Goal: Find specific page/section: Locate a particular part of the current website

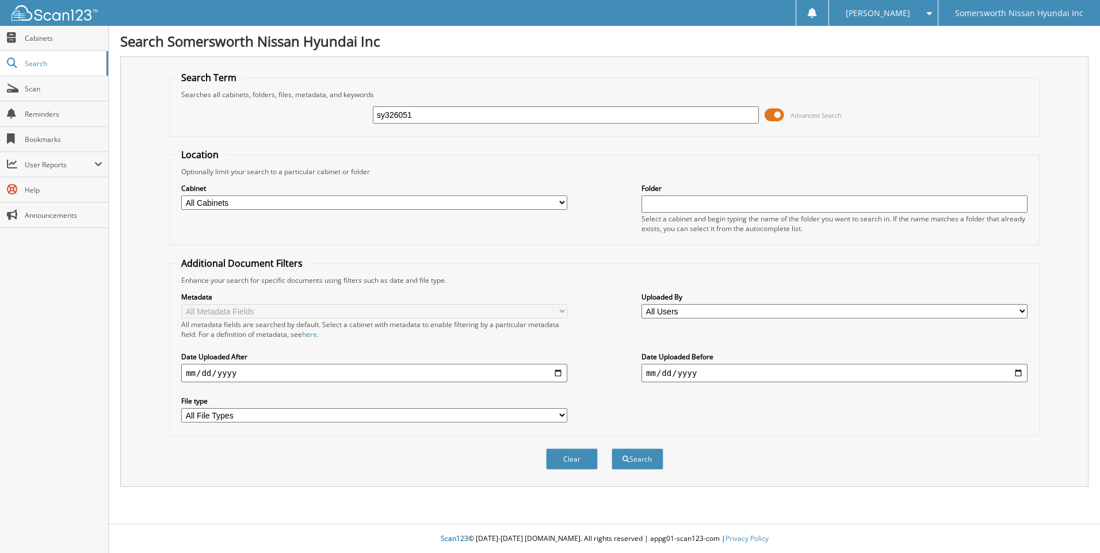
type input "sy326051"
click at [611, 449] on button "Search" at bounding box center [637, 459] width 52 height 21
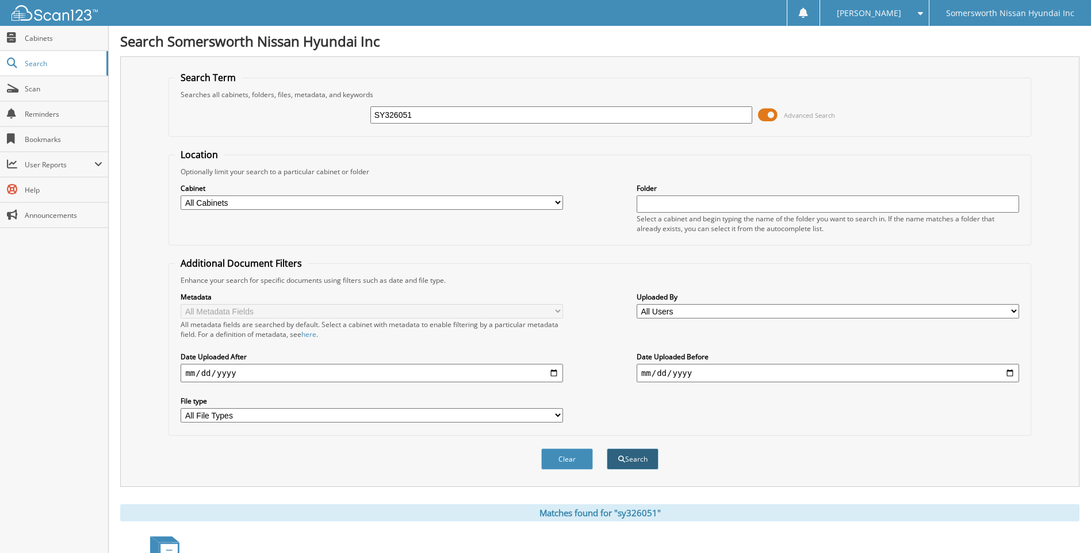
type input "SY326051"
click at [621, 467] on button "Search" at bounding box center [633, 459] width 52 height 21
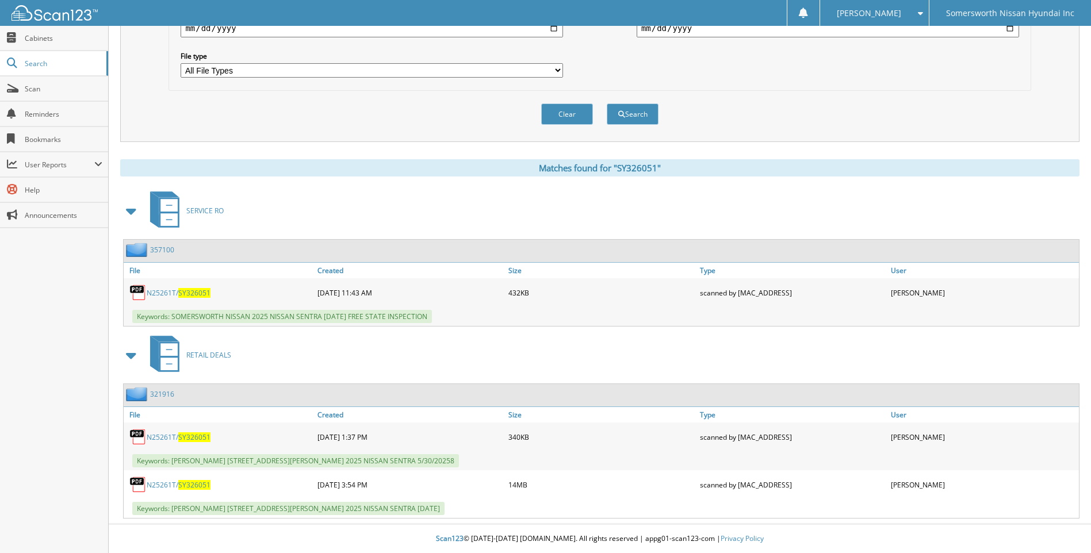
scroll to position [346, 0]
click at [194, 485] on span "SY326051" at bounding box center [194, 485] width 32 height 10
click at [174, 437] on link "N25261T/ SY326051" at bounding box center [179, 438] width 64 height 10
click at [165, 437] on link "N25261T/ SY326051" at bounding box center [179, 438] width 64 height 10
click at [154, 435] on link "N25261T/ SY326051" at bounding box center [179, 438] width 64 height 10
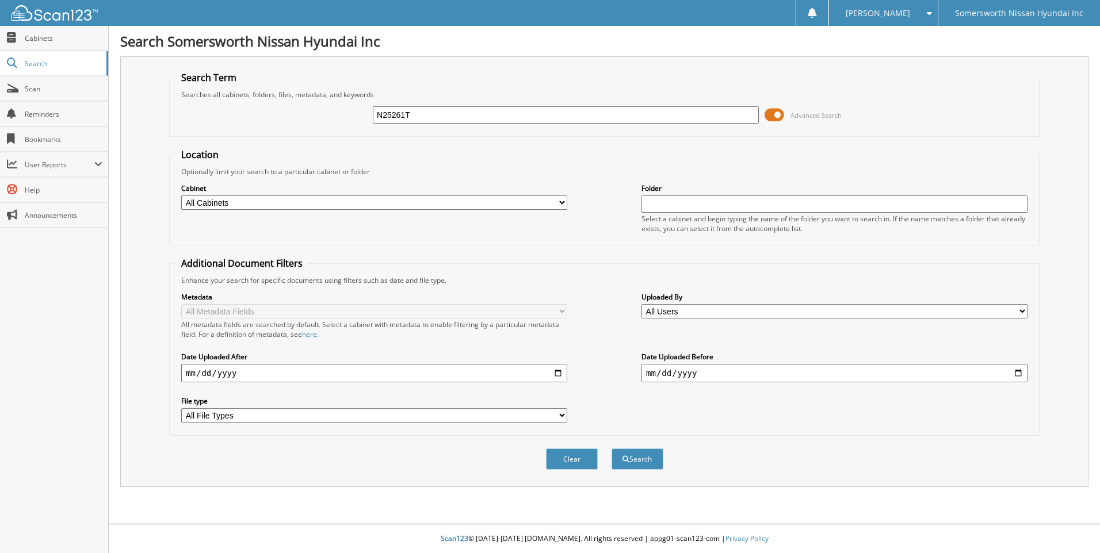
type input "N25261T"
click at [611, 449] on button "Search" at bounding box center [637, 459] width 52 height 21
